Goal: Check status: Check status

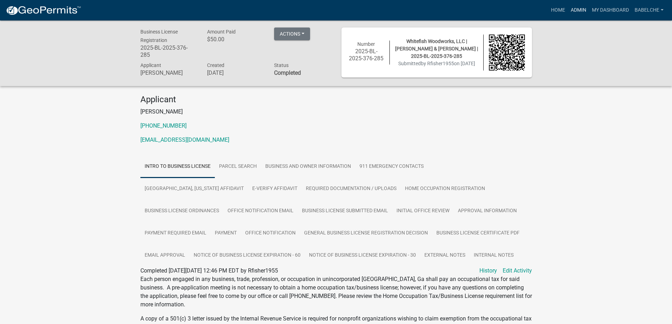
click at [573, 7] on link "Admin" at bounding box center [578, 10] width 21 height 13
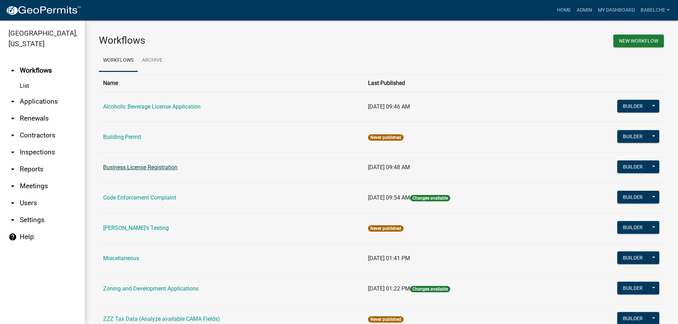
click at [115, 169] on link "Business License Registration" at bounding box center [140, 167] width 74 height 7
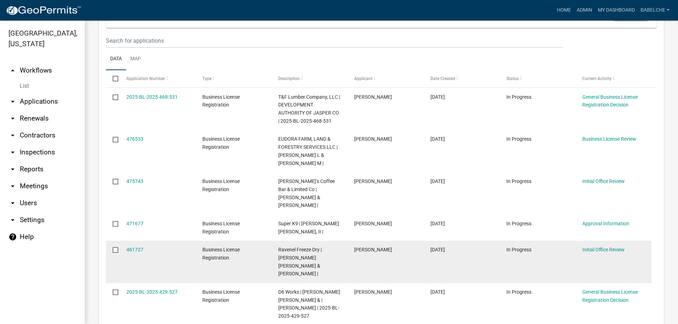
scroll to position [106, 0]
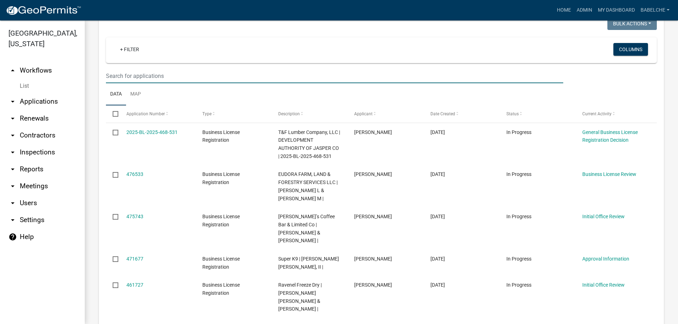
click at [281, 79] on input "text" at bounding box center [334, 76] width 457 height 14
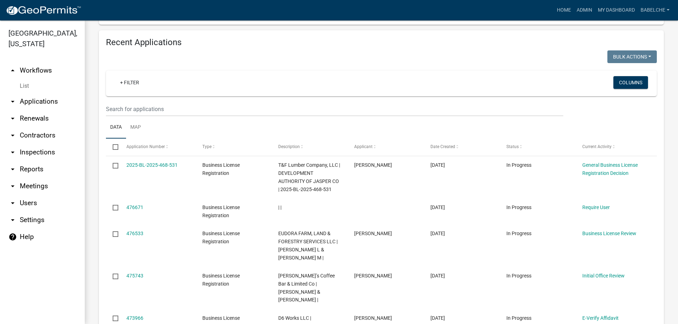
scroll to position [212, 0]
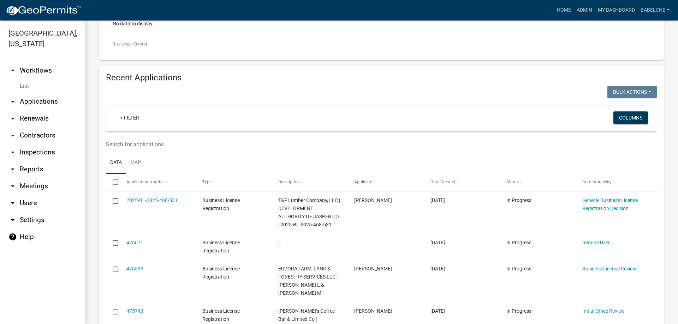
type input "turtle"
click at [264, 146] on input "text" at bounding box center [334, 144] width 457 height 14
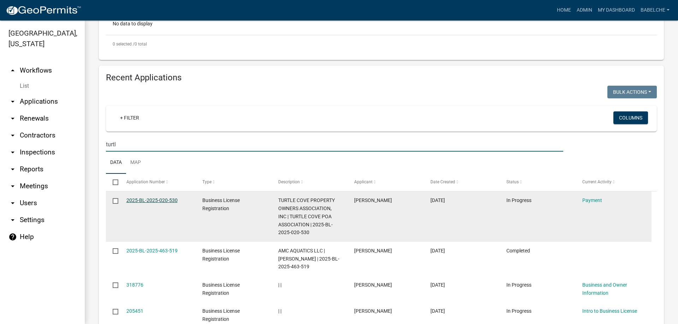
type input "turtl"
click at [139, 198] on link "2025-BL-2025-020-530" at bounding box center [151, 201] width 51 height 6
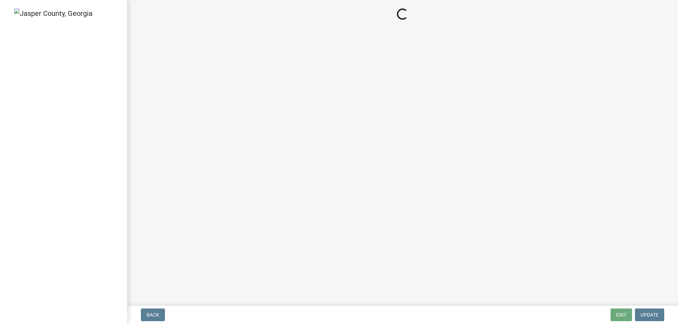
select select "3: 3"
